Goal: Transaction & Acquisition: Download file/media

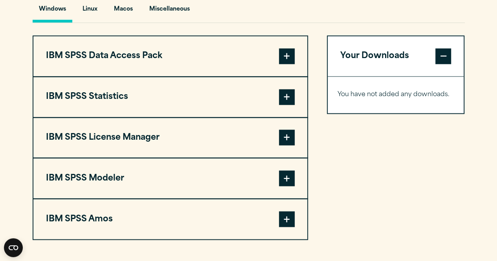
scroll to position [601, 0]
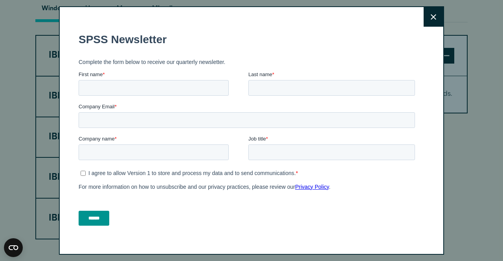
click at [427, 14] on button "Close" at bounding box center [433, 17] width 20 height 20
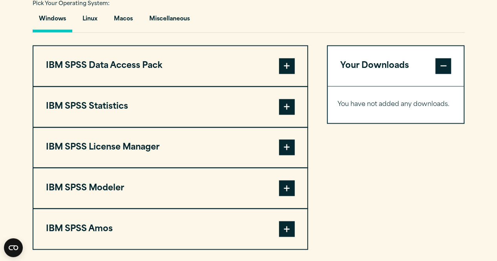
scroll to position [585, 0]
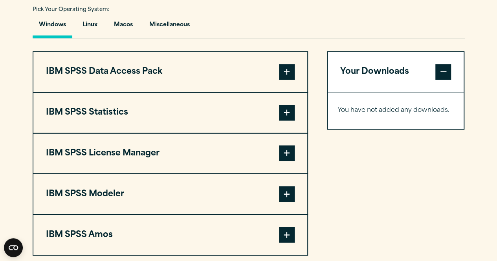
click at [290, 110] on span at bounding box center [287, 113] width 16 height 16
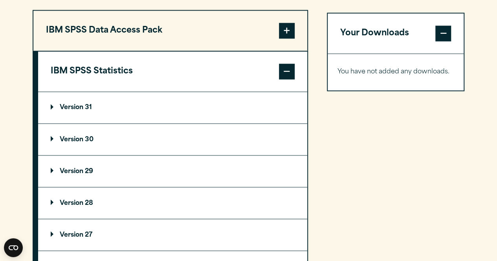
scroll to position [632, 0]
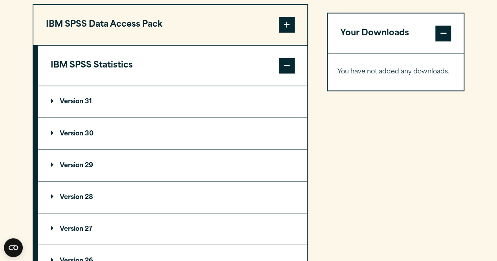
click at [52, 128] on summary "Version 30" at bounding box center [172, 133] width 269 height 31
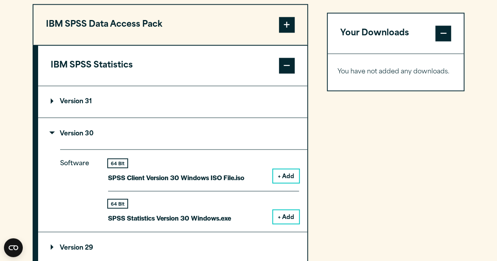
click at [258, 118] on summary "Version 30" at bounding box center [172, 133] width 269 height 31
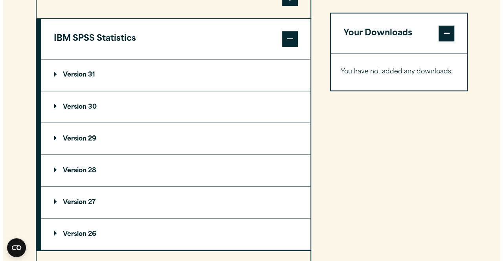
scroll to position [660, 0]
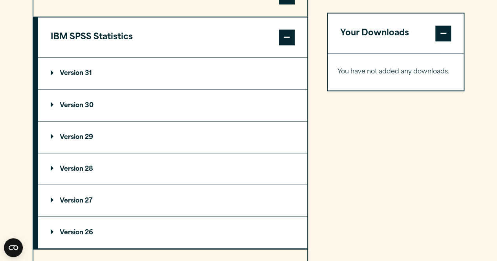
click at [49, 100] on summary "Version 30" at bounding box center [172, 105] width 269 height 31
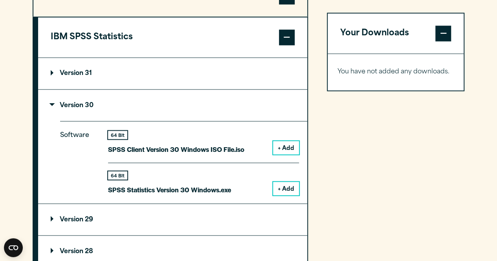
click at [289, 190] on button "+ Add" at bounding box center [286, 188] width 26 height 13
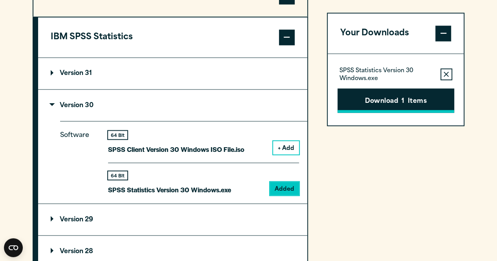
click at [398, 99] on button "Download 1 Items" at bounding box center [395, 100] width 117 height 24
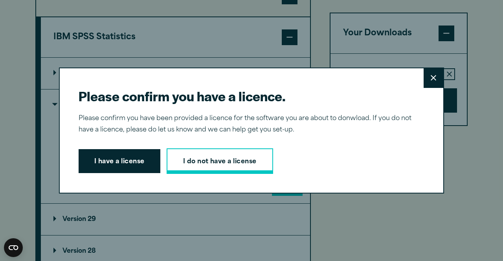
click at [209, 155] on link "I do not have a license" at bounding box center [219, 161] width 106 height 26
click at [217, 157] on link "I do not have a license" at bounding box center [219, 161] width 106 height 26
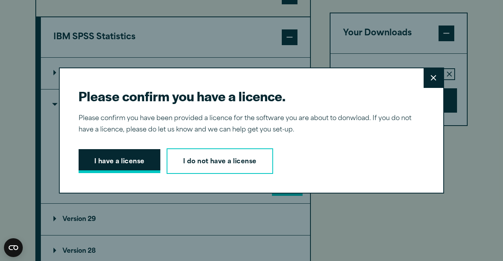
click at [139, 154] on button "I have a license" at bounding box center [120, 161] width 82 height 24
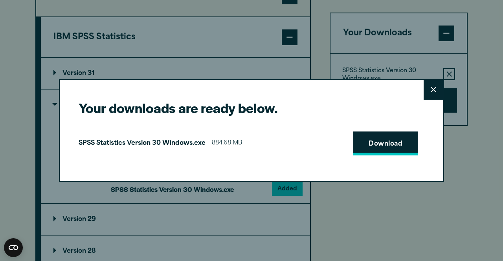
click at [371, 139] on link "Download" at bounding box center [385, 144] width 65 height 24
